Goal: Find specific page/section: Find specific page/section

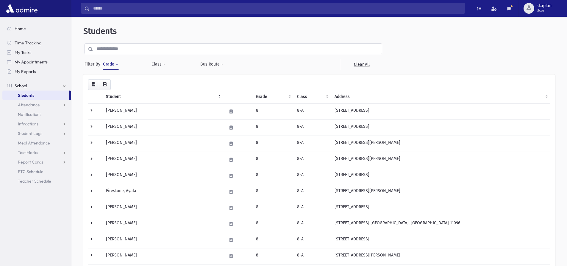
click at [132, 48] on input "text" at bounding box center [237, 48] width 289 height 11
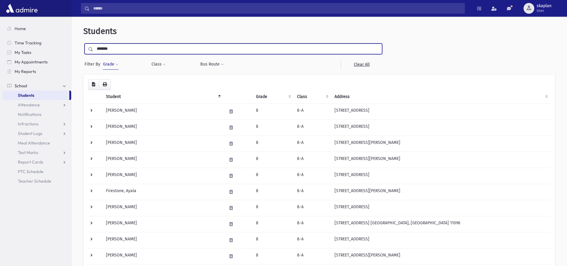
type input "*******"
click at [83, 43] on input "submit" at bounding box center [91, 47] width 17 height 8
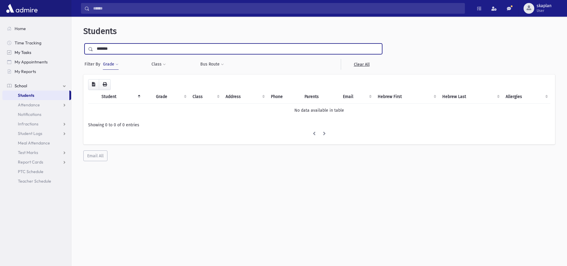
drag, startPoint x: 114, startPoint y: 50, endPoint x: 68, endPoint y: 48, distance: 46.2
click at [68, 48] on div "Search Results Students" at bounding box center [283, 141] width 567 height 282
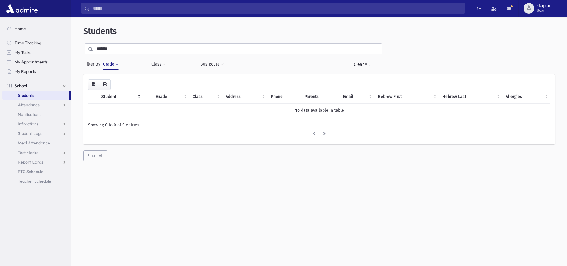
click at [114, 63] on button "Grade" at bounding box center [111, 64] width 16 height 11
select select
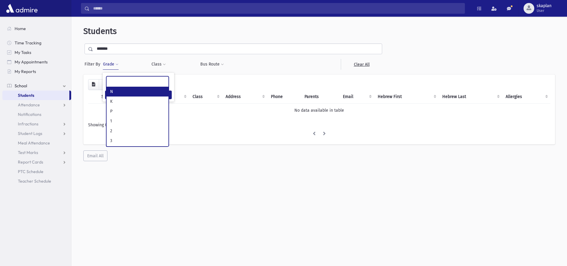
scroll to position [70, 0]
click at [136, 85] on span at bounding box center [137, 81] width 63 height 11
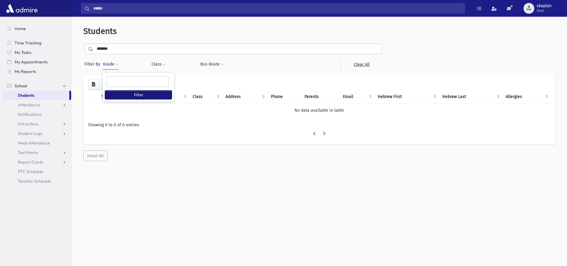
click at [135, 92] on button "Filter" at bounding box center [138, 94] width 67 height 9
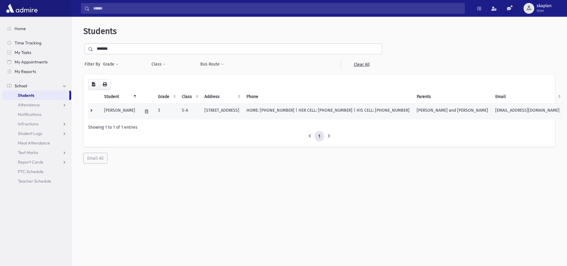
click at [126, 105] on td "[PERSON_NAME]" at bounding box center [120, 111] width 38 height 16
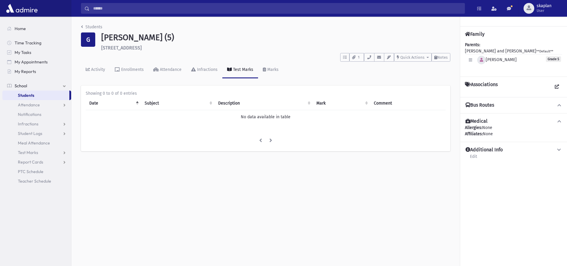
click at [485, 59] on button "button" at bounding box center [481, 60] width 9 height 9
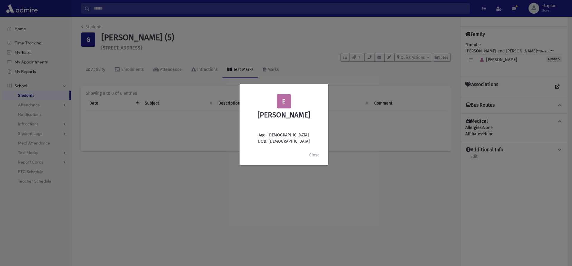
click at [329, 207] on div "E Elisheva Gurwitz Age: 9 DOB: 11/08/2015 Close" at bounding box center [286, 133] width 572 height 266
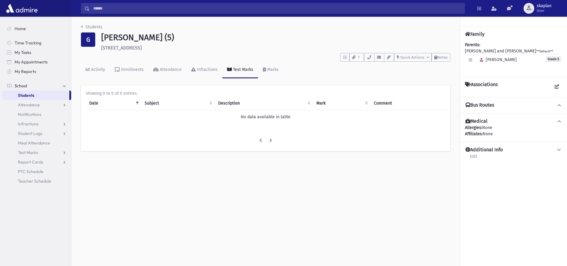
click at [85, 23] on div "Students G Gurwitz, Elisheva (5) 280 Beach 15th Street Far Rockaway **** To Do'…" at bounding box center [265, 91] width 388 height 148
click at [82, 27] on icon "breadcrumb" at bounding box center [82, 27] width 2 height 4
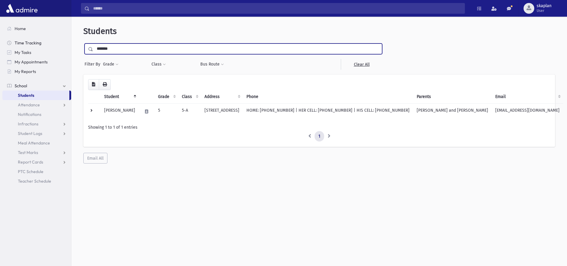
drag, startPoint x: 121, startPoint y: 50, endPoint x: 46, endPoint y: 45, distance: 74.9
click at [46, 45] on div "Search Results Students" at bounding box center [283, 141] width 567 height 282
click at [111, 63] on button "Grade" at bounding box center [111, 64] width 16 height 11
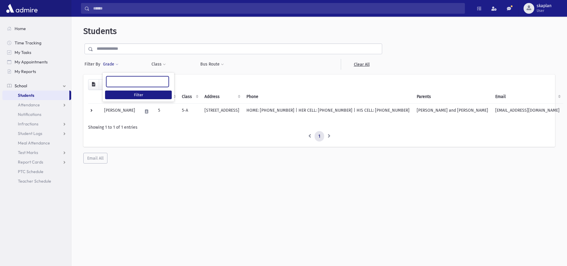
click at [127, 82] on ul at bounding box center [138, 80] width 62 height 9
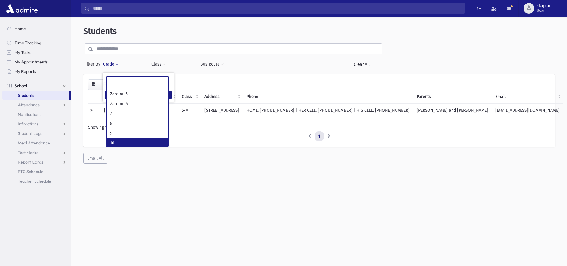
scroll to position [58, 0]
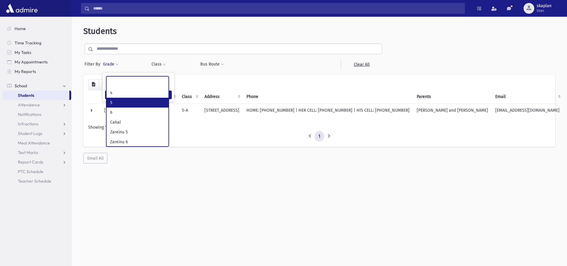
select select "*"
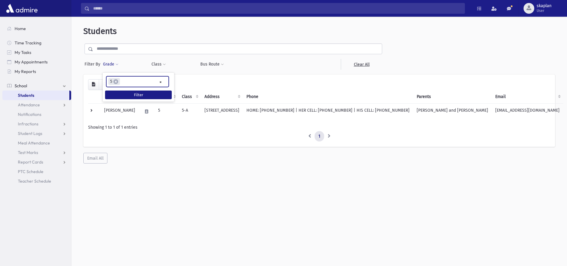
scroll to position [38, 0]
click at [138, 97] on button "Filter" at bounding box center [138, 94] width 67 height 9
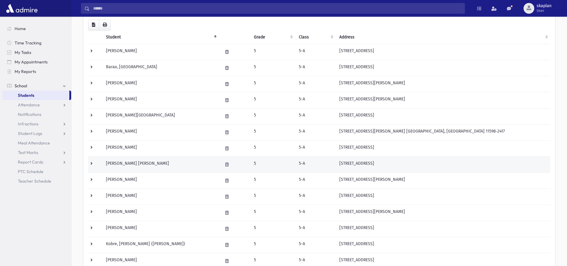
scroll to position [89, 0]
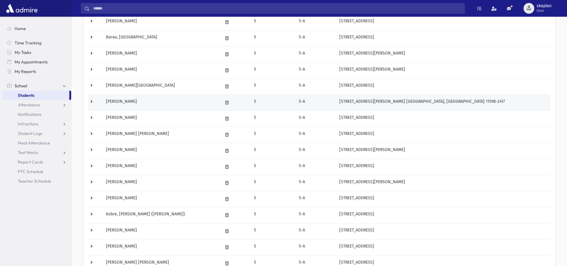
click at [93, 102] on td at bounding box center [95, 102] width 14 height 16
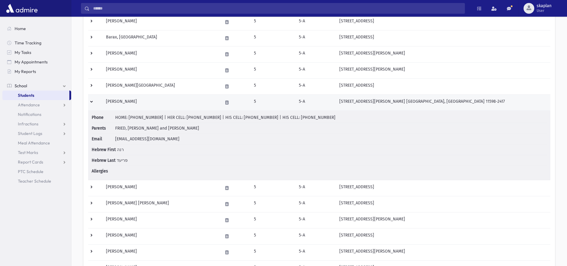
click at [126, 106] on td "[PERSON_NAME]" at bounding box center [160, 102] width 116 height 16
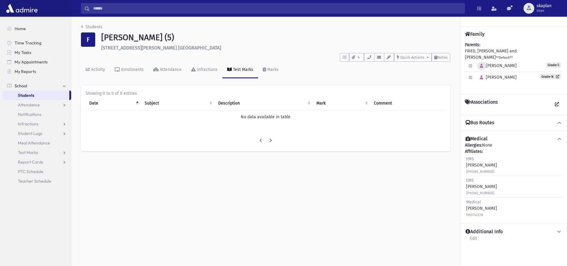
click at [482, 64] on icon "button" at bounding box center [481, 66] width 3 height 4
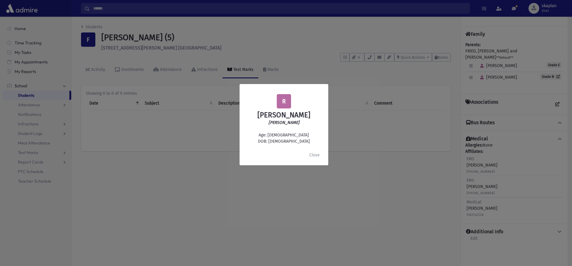
click at [305, 40] on div "R Reenie Fried רנה פריעד Age: 10 DOB: 5/01/2015 Close" at bounding box center [286, 133] width 572 height 266
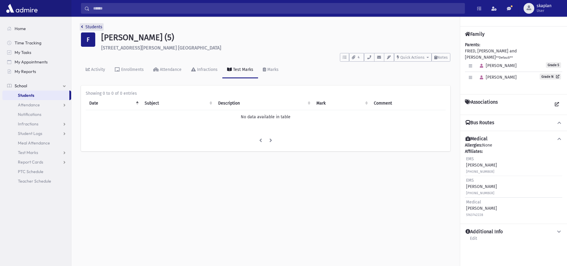
click at [85, 25] on link "Students" at bounding box center [91, 26] width 21 height 5
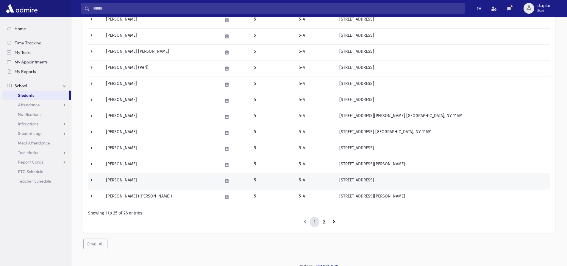
scroll to position [304, 0]
